Goal: Find specific page/section: Find specific page/section

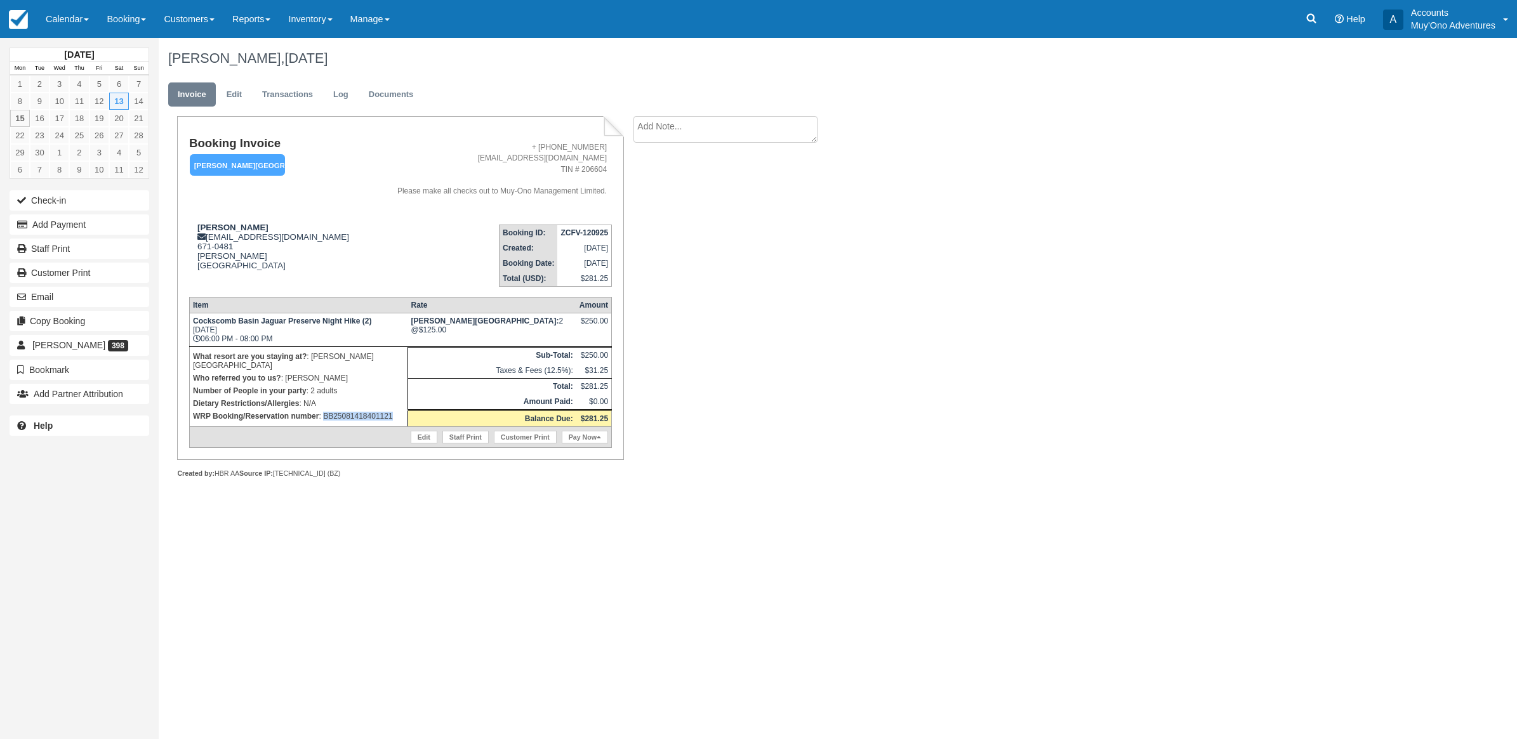
drag, startPoint x: 400, startPoint y: 421, endPoint x: 325, endPoint y: 419, distance: 74.9
click at [325, 419] on td "What resort are you staying at? : Hopkins Bay Resort Who referred you to us? : …" at bounding box center [298, 386] width 218 height 80
copy p "BB25081418401121"
click at [1309, 21] on icon at bounding box center [1311, 19] width 10 height 10
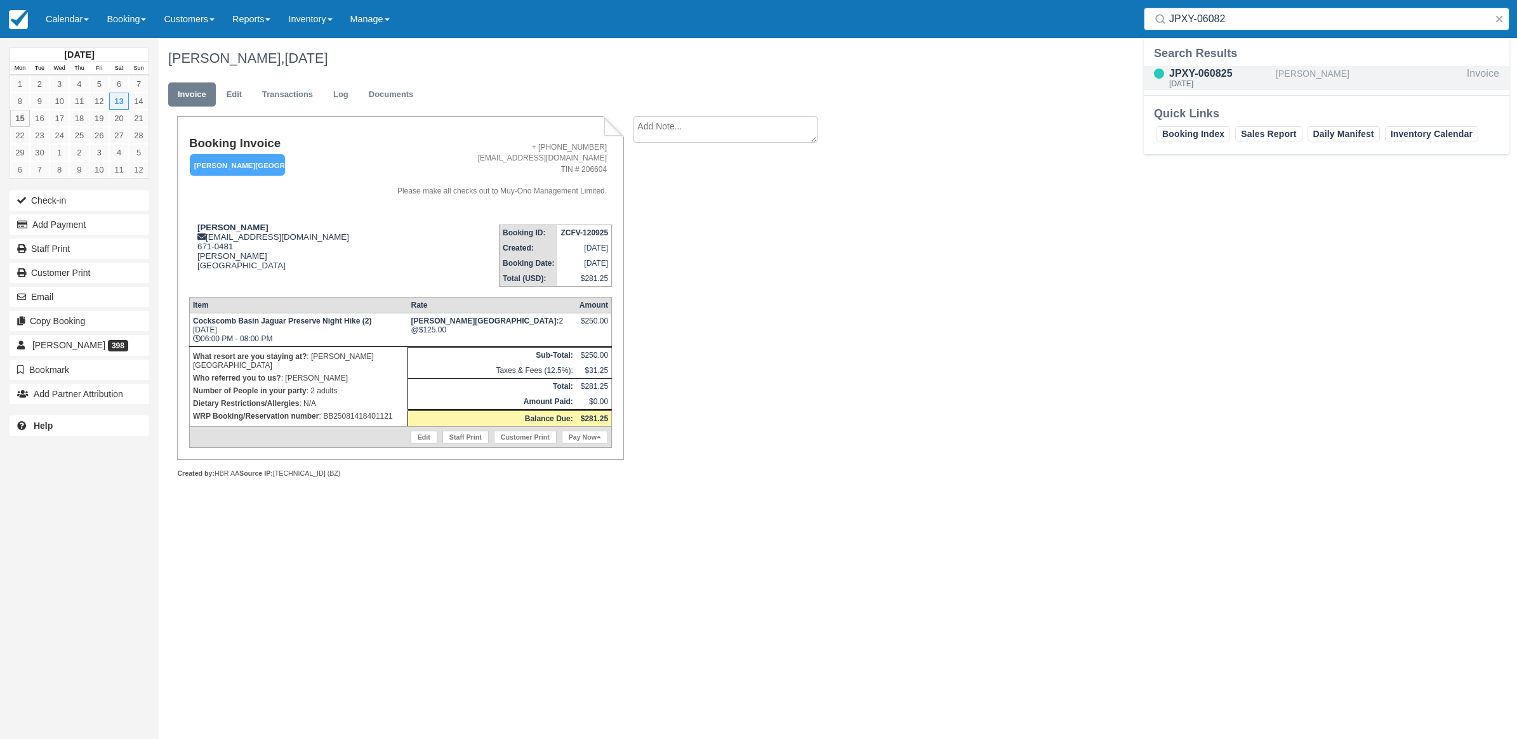
type input "JPXY-06082"
click at [1230, 80] on div "[DATE]" at bounding box center [1220, 84] width 102 height 8
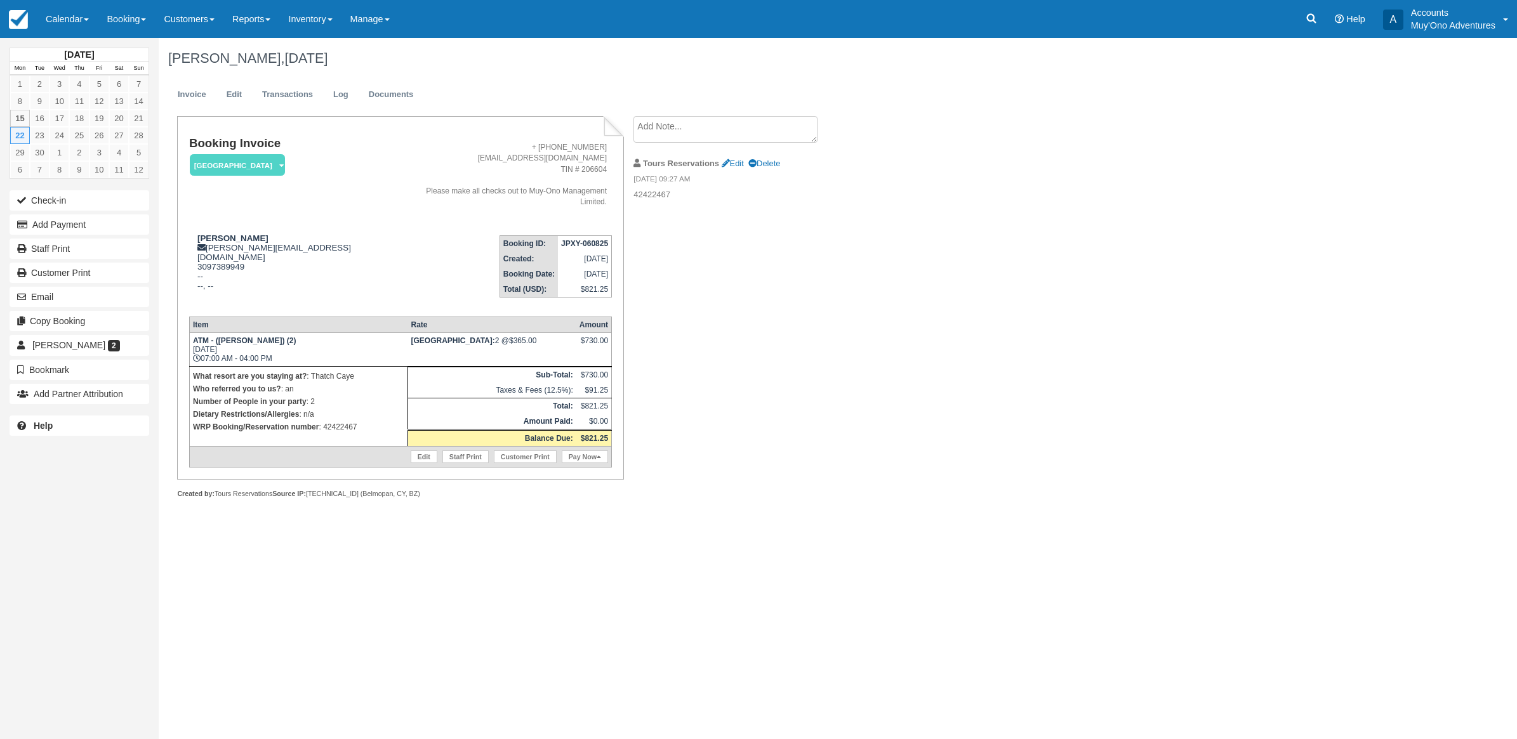
drag, startPoint x: 1315, startPoint y: 13, endPoint x: 692, endPoint y: 157, distance: 638.8
click at [1314, 14] on icon at bounding box center [1311, 18] width 13 height 13
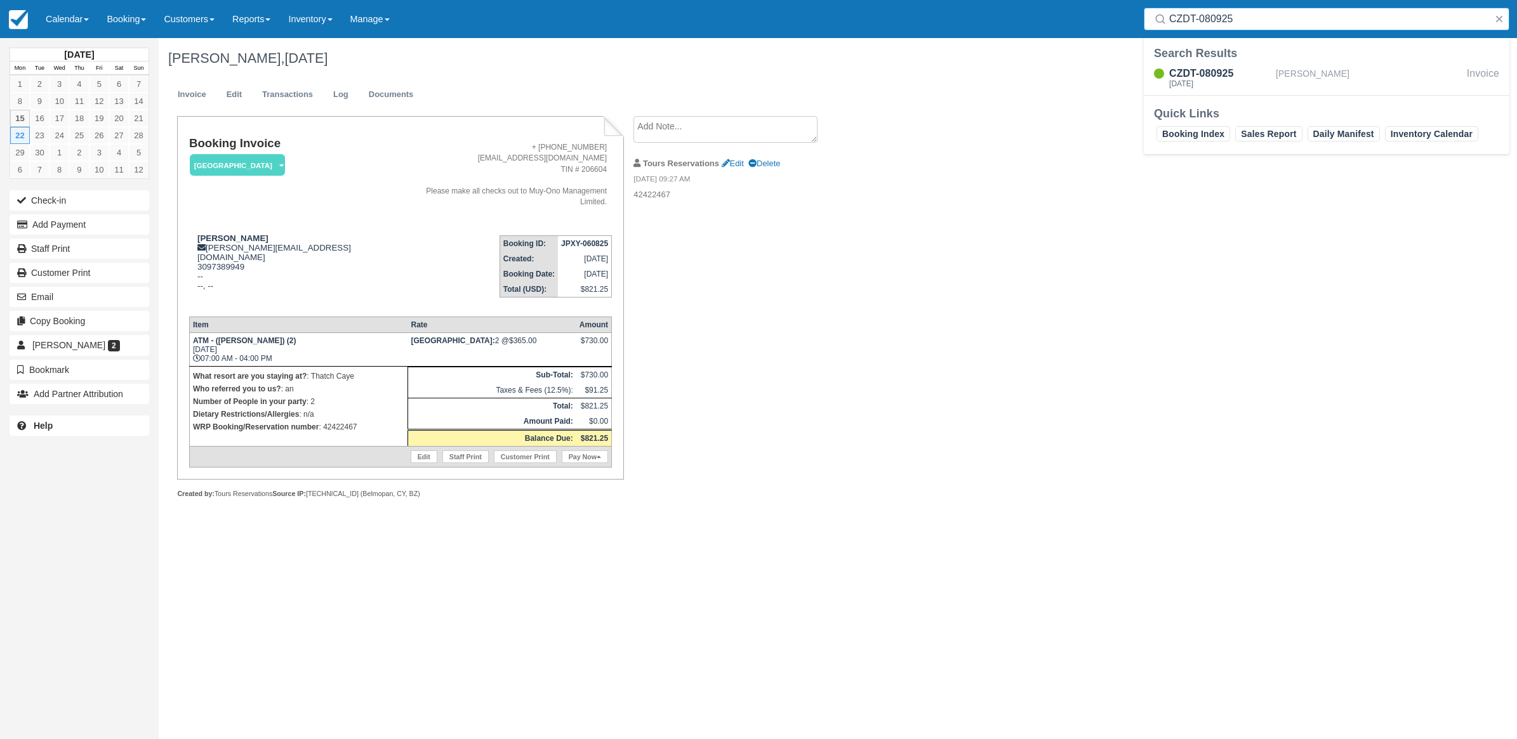
type input "CZDT-080925"
click at [1204, 70] on div "CZDT-080925" at bounding box center [1220, 73] width 102 height 15
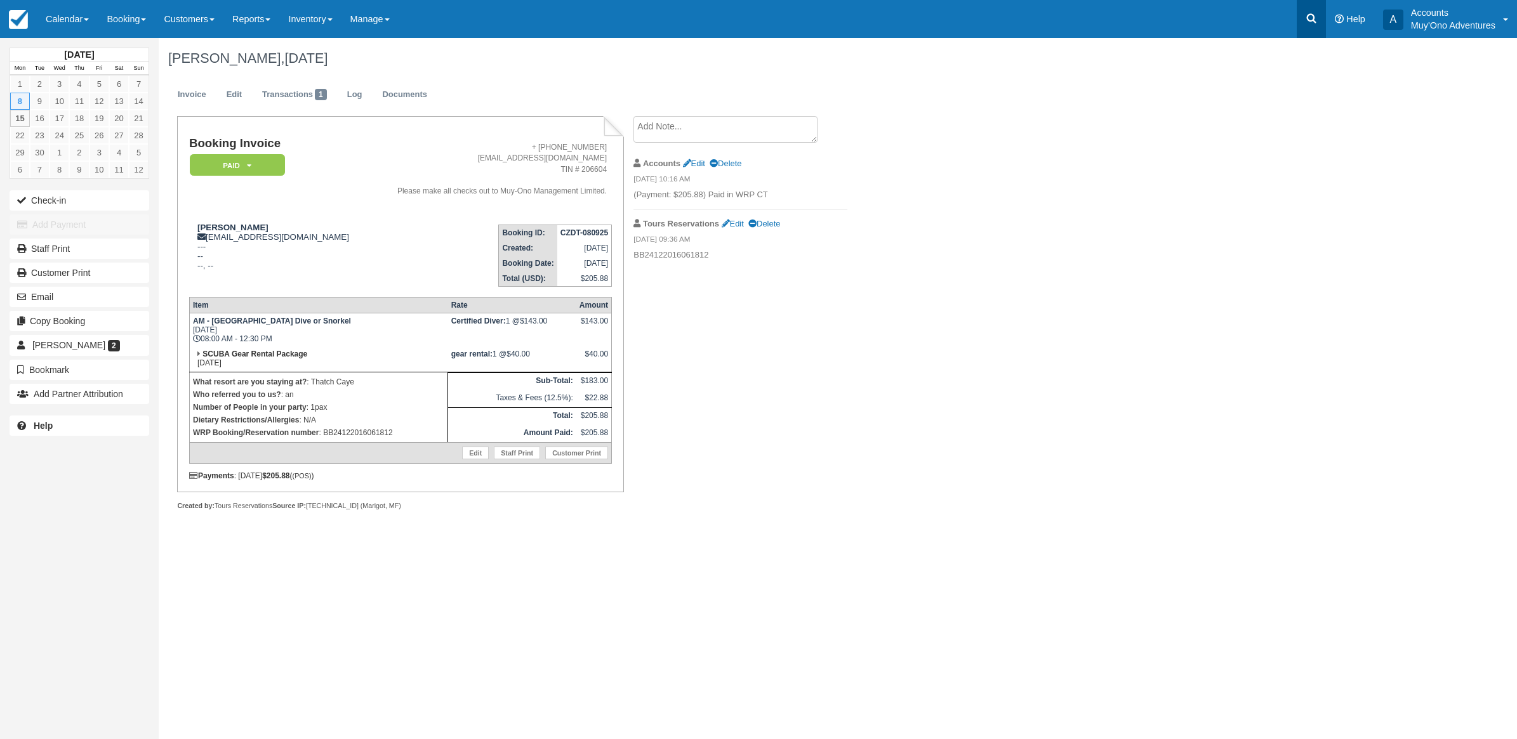
click at [1315, 10] on link at bounding box center [1310, 19] width 29 height 38
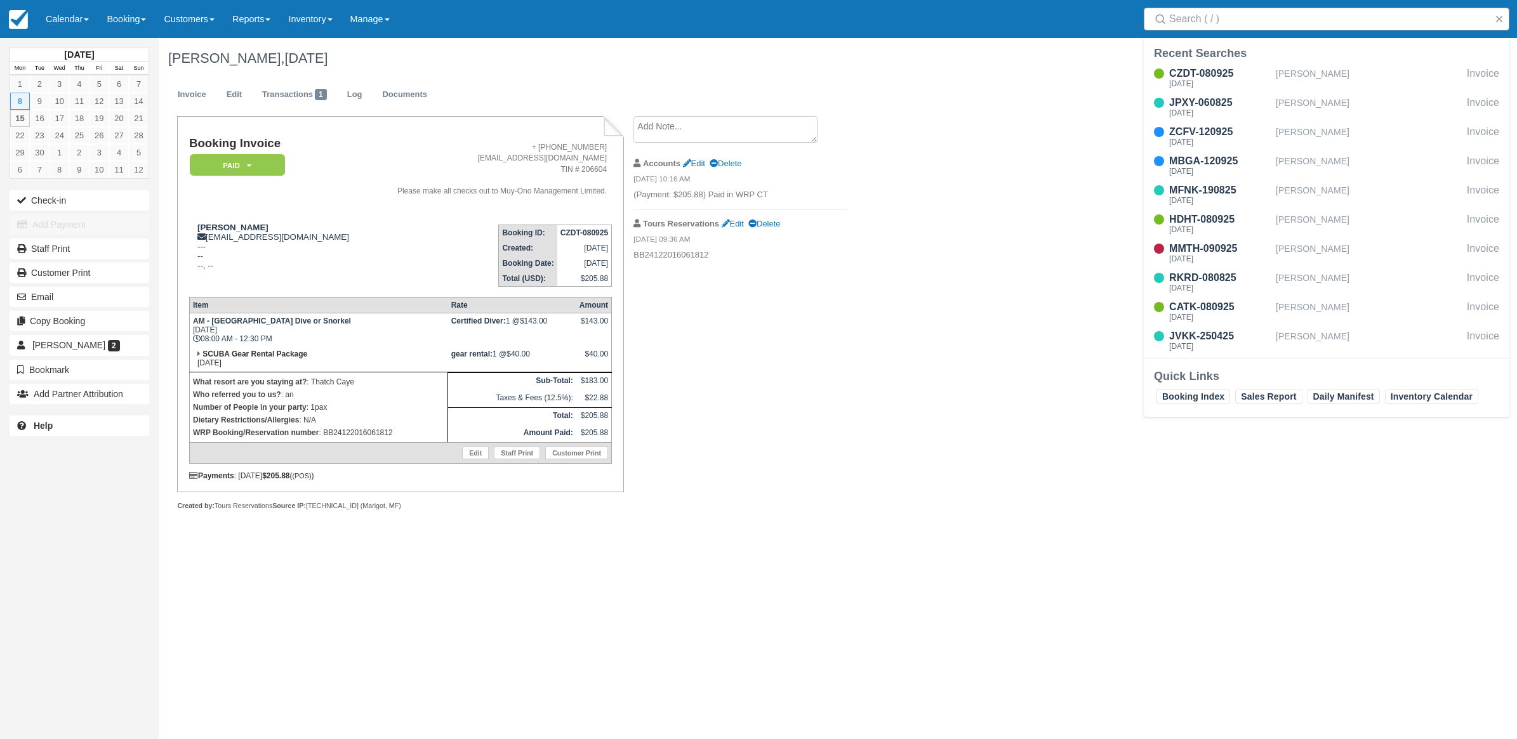
click at [1229, 27] on input "Search" at bounding box center [1329, 19] width 320 height 23
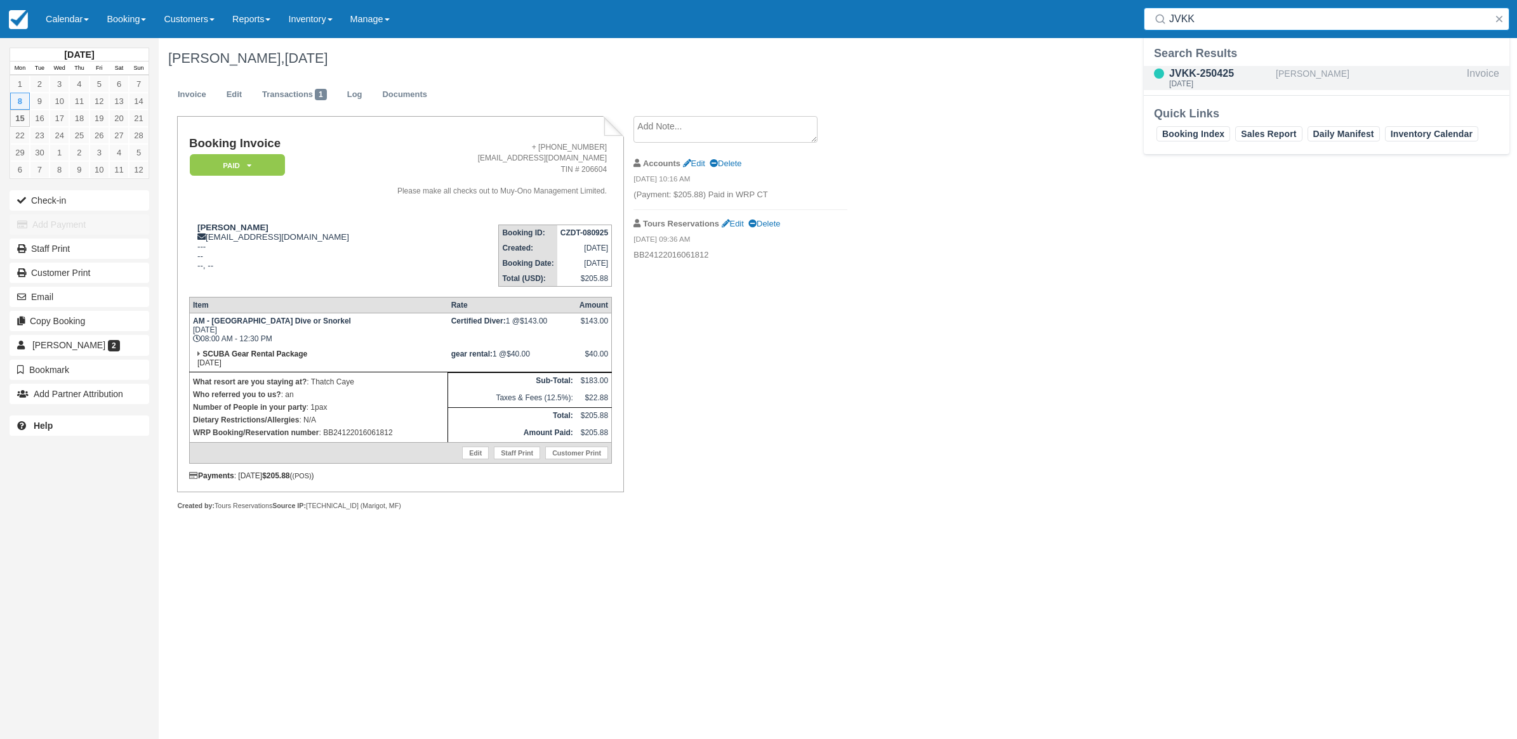
type input "JVKK"
click at [1275, 70] on div "[PERSON_NAME]" at bounding box center [1368, 78] width 186 height 24
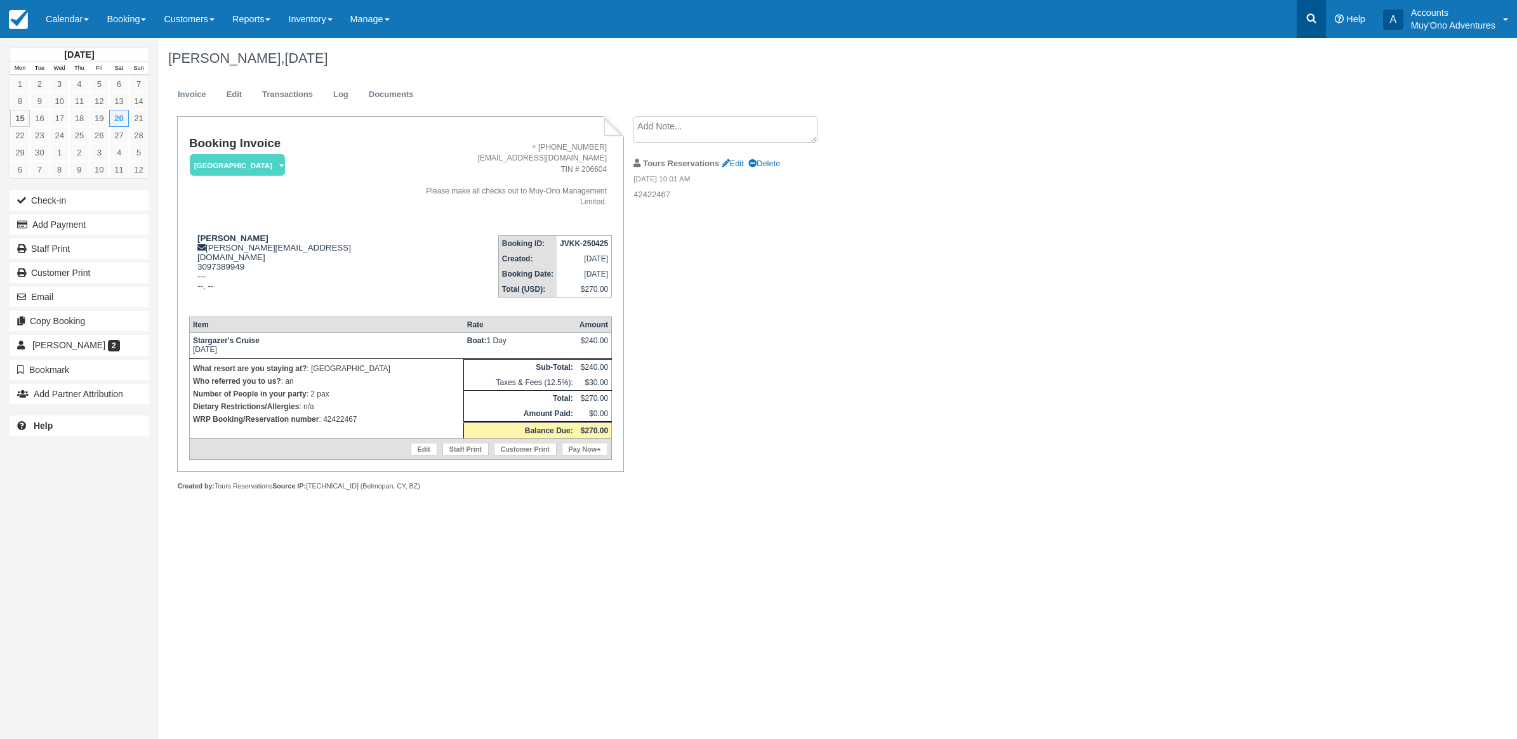
click at [1305, 17] on icon at bounding box center [1311, 18] width 13 height 13
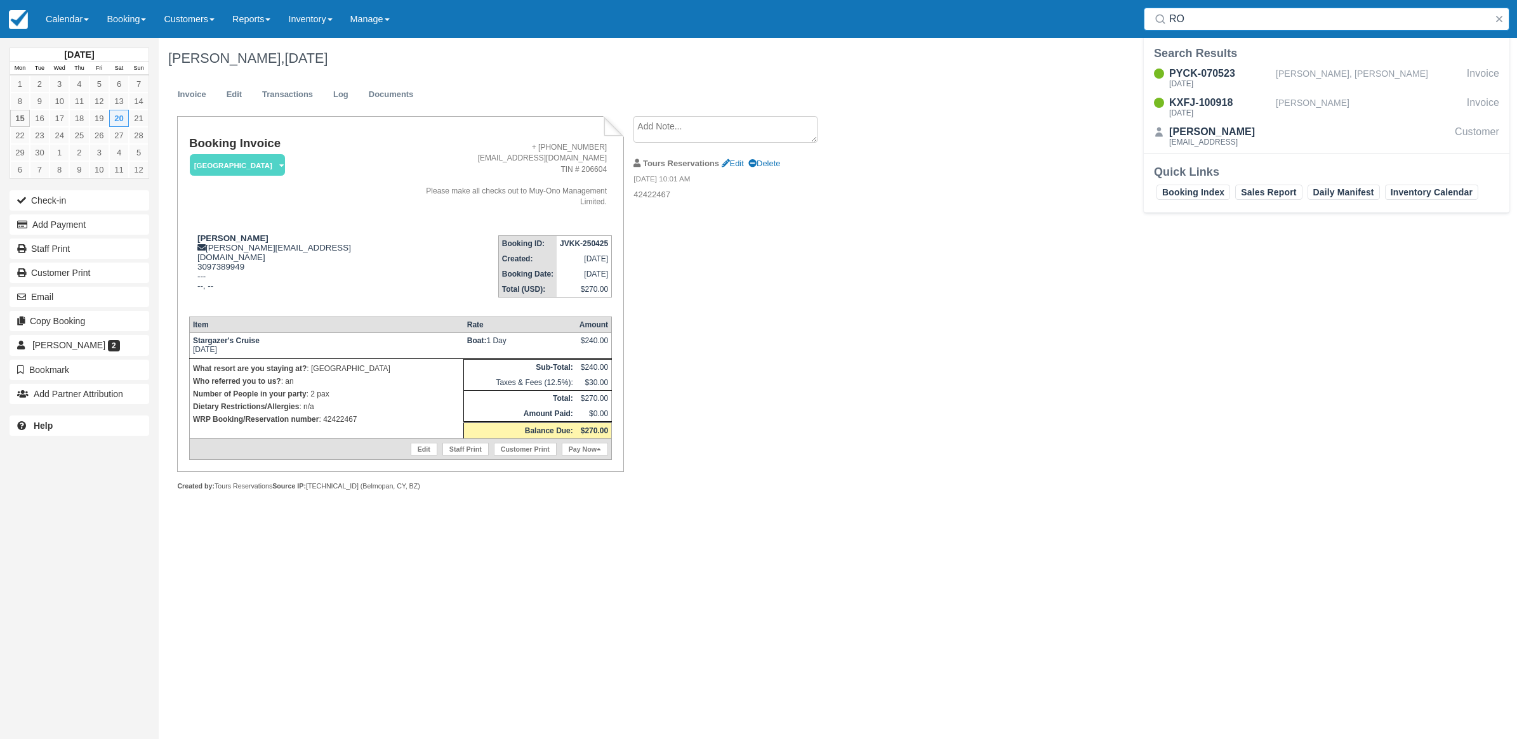
type input "R"
